Goal: Transaction & Acquisition: Purchase product/service

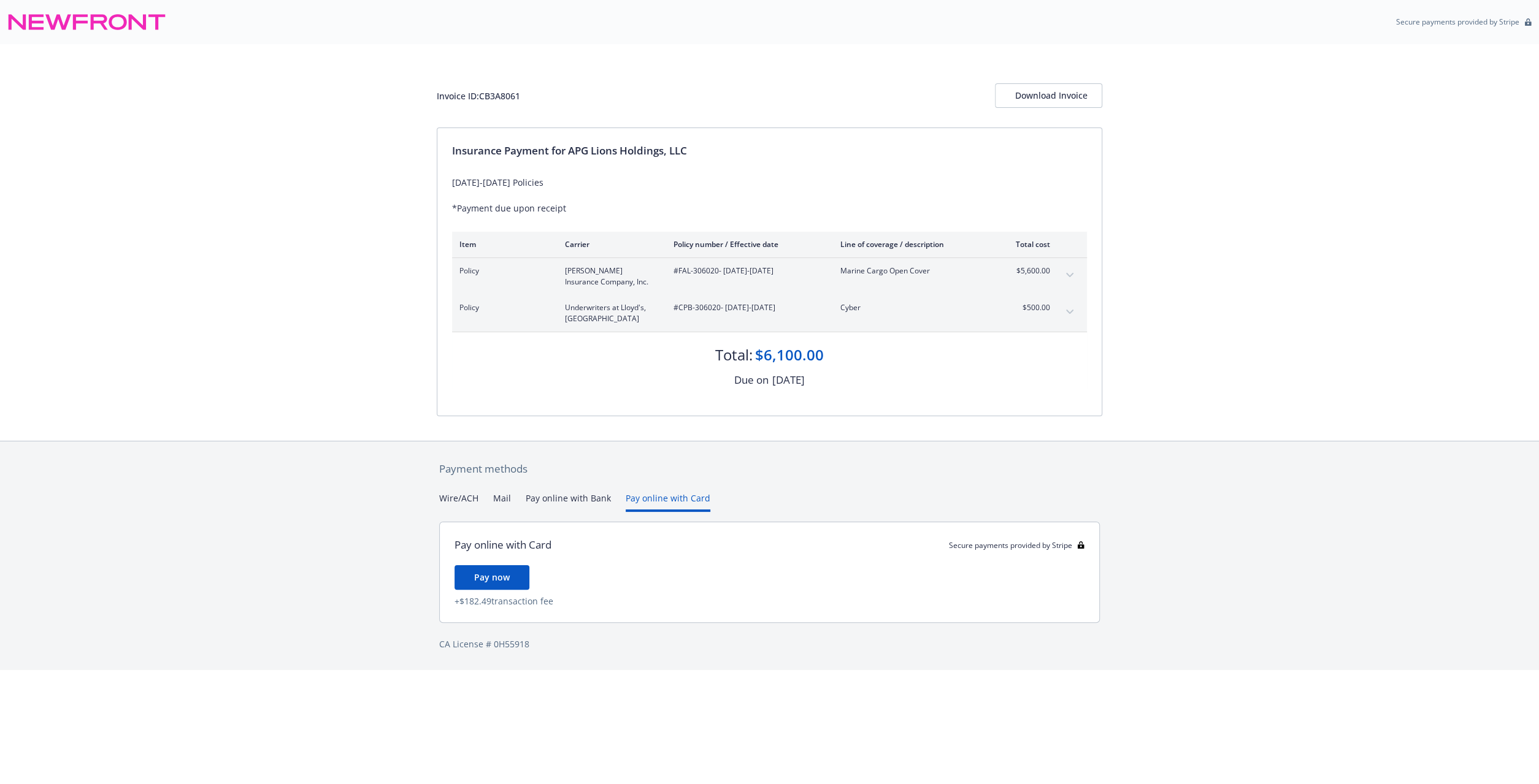
click at [662, 497] on button "Pay online with Card" at bounding box center [667, 502] width 85 height 20
click at [499, 577] on span "Pay now" at bounding box center [491, 578] width 36 height 12
